Goal: Communication & Community: Connect with others

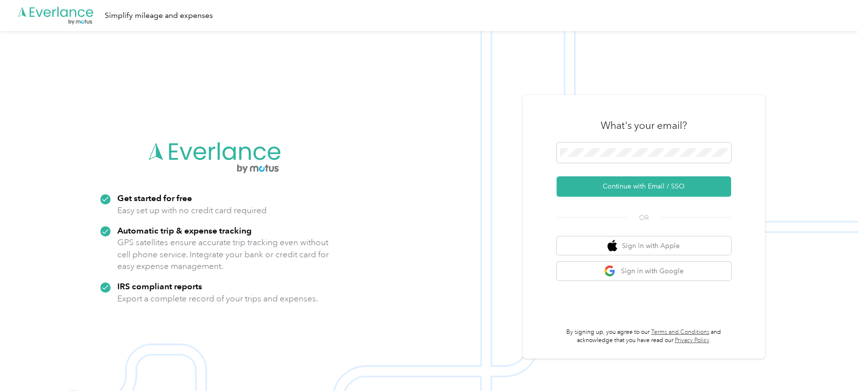
click at [511, 205] on img at bounding box center [429, 226] width 858 height 391
click at [606, 192] on button "Continue with Email / SSO" at bounding box center [643, 186] width 174 height 20
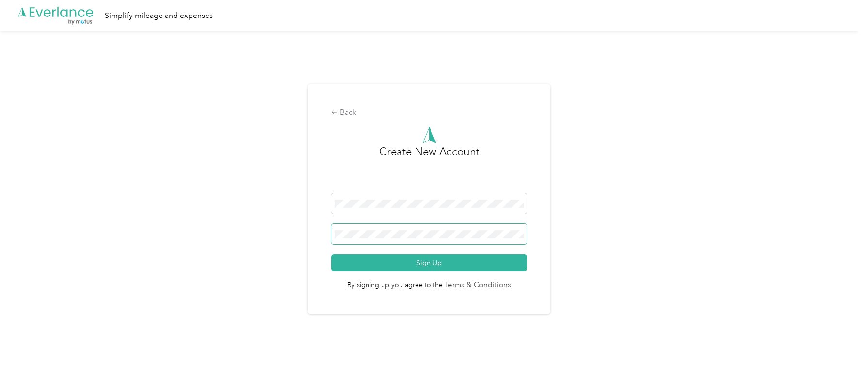
click at [371, 230] on span at bounding box center [428, 234] width 195 height 20
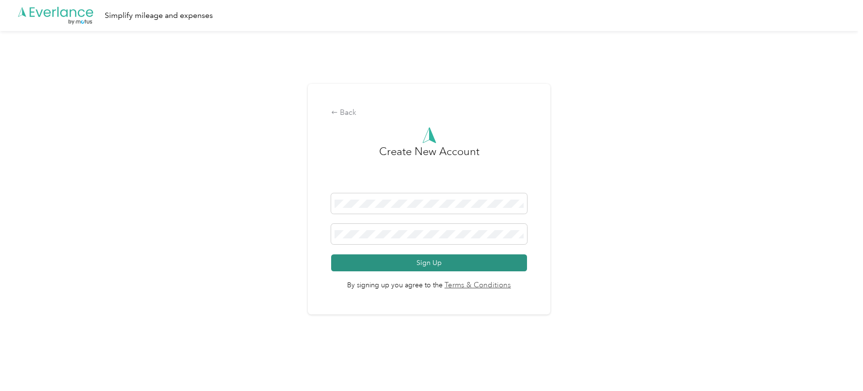
click at [446, 267] on button "Sign Up" at bounding box center [428, 262] width 195 height 17
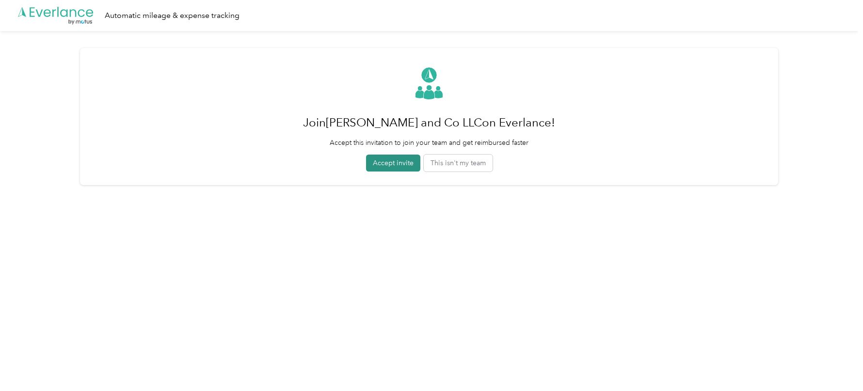
click at [390, 164] on button "Accept invite" at bounding box center [393, 163] width 54 height 17
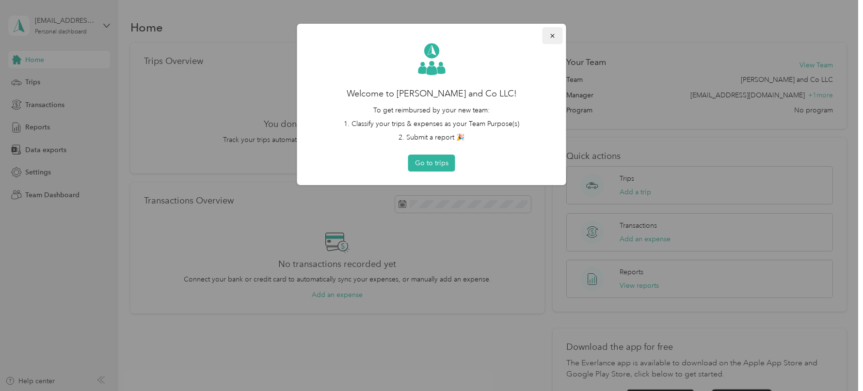
click at [551, 37] on icon "button" at bounding box center [552, 35] width 7 height 7
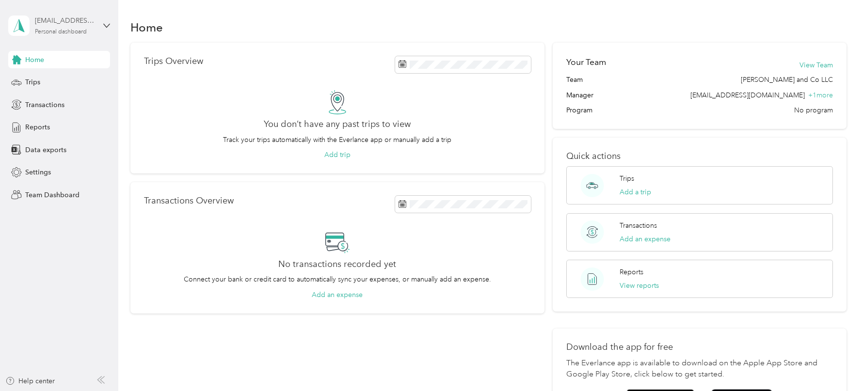
click at [85, 31] on div "Personal dashboard" at bounding box center [61, 32] width 52 height 6
click at [125, 106] on div "Team dashboard Personal dashboard Log out" at bounding box center [110, 101] width 190 height 61
click at [88, 31] on div "[EMAIL_ADDRESS][DOMAIN_NAME] Personal dashboard" at bounding box center [65, 25] width 61 height 19
click at [81, 78] on div "Team dashboard" at bounding box center [110, 79] width 190 height 17
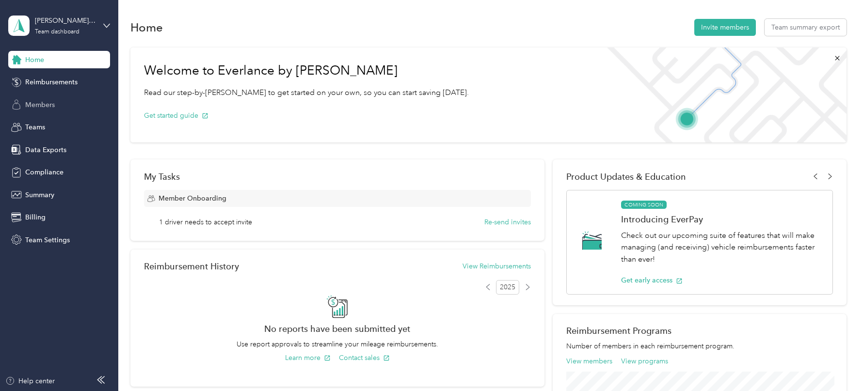
click at [62, 107] on div "Members" at bounding box center [59, 104] width 102 height 17
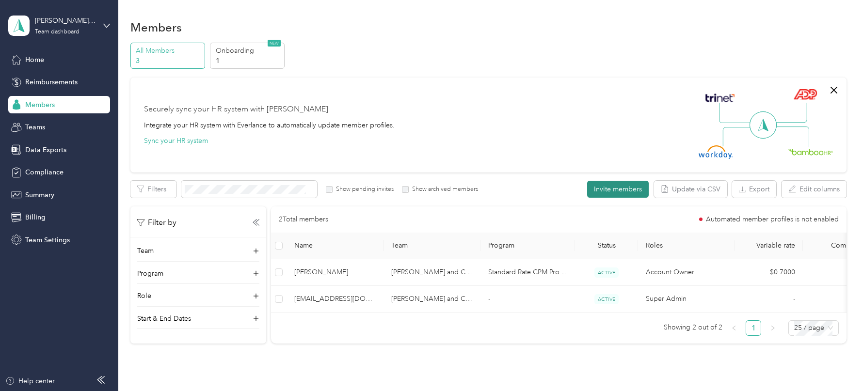
click at [610, 187] on button "Invite members" at bounding box center [618, 189] width 62 height 17
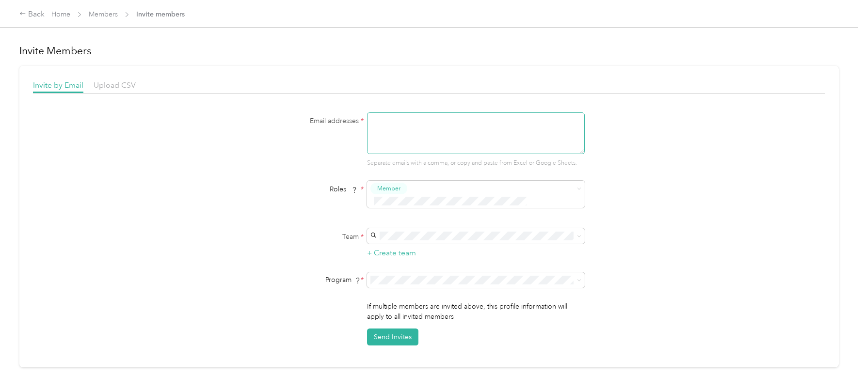
click at [442, 128] on textarea at bounding box center [476, 133] width 218 height 42
paste textarea "[PERSON_NAME] and Co Company"
paste textarea "dljandc"
type textarea "[EMAIL_ADDRESS][DOMAIN_NAME],[EMAIL_ADDRESS][DOMAIN_NAME]"
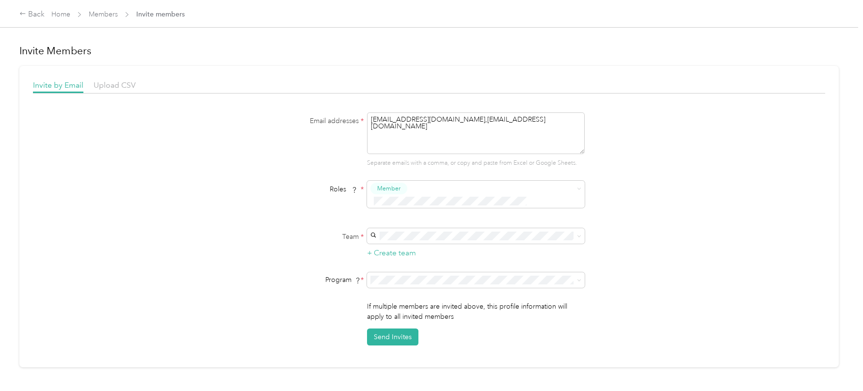
click at [664, 203] on div "Email addresses * [EMAIL_ADDRESS][DOMAIN_NAME],[EMAIL_ADDRESS][DOMAIN_NAME] Sep…" at bounding box center [429, 228] width 792 height 233
click at [428, 196] on span at bounding box center [469, 201] width 198 height 10
click at [413, 228] on ol "Member Reviewer Manager Limited Manager" at bounding box center [478, 233] width 218 height 75
click at [414, 245] on div "[PERSON_NAME] and Co LLC [EMAIL_ADDRESS][DOMAIN_NAME] +1 more" at bounding box center [478, 247] width 204 height 22
click at [415, 333] on div "No program" at bounding box center [478, 335] width 204 height 10
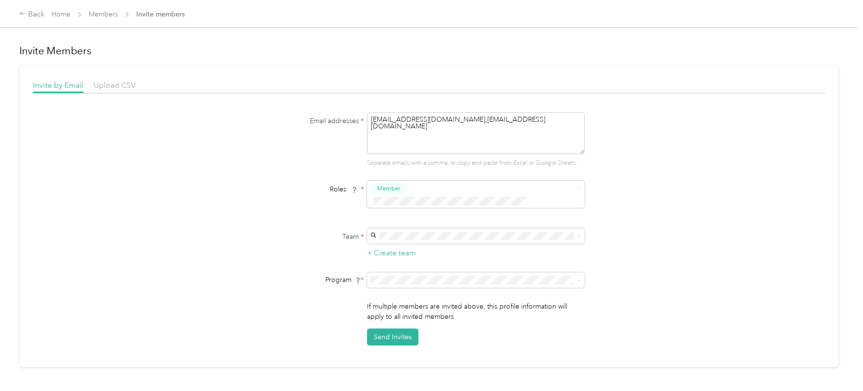
click at [277, 239] on div "Team * + Create team" at bounding box center [428, 243] width 373 height 31
click at [406, 329] on button "Send Invites" at bounding box center [392, 337] width 51 height 17
click at [63, 14] on link "Home" at bounding box center [60, 14] width 19 height 8
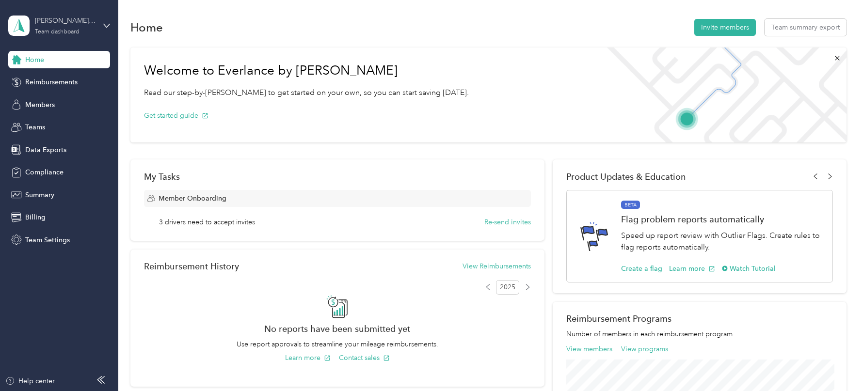
click at [83, 22] on div "[PERSON_NAME] and Co LLC" at bounding box center [65, 21] width 61 height 10
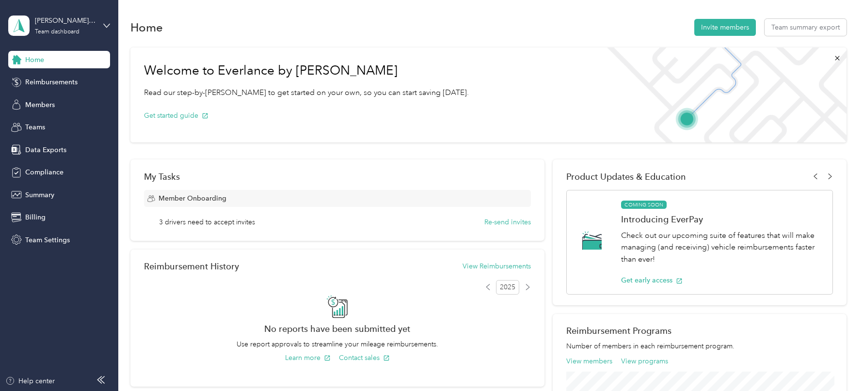
click at [66, 123] on div "Log out" at bounding box center [110, 123] width 190 height 17
